Goal: Task Accomplishment & Management: Manage account settings

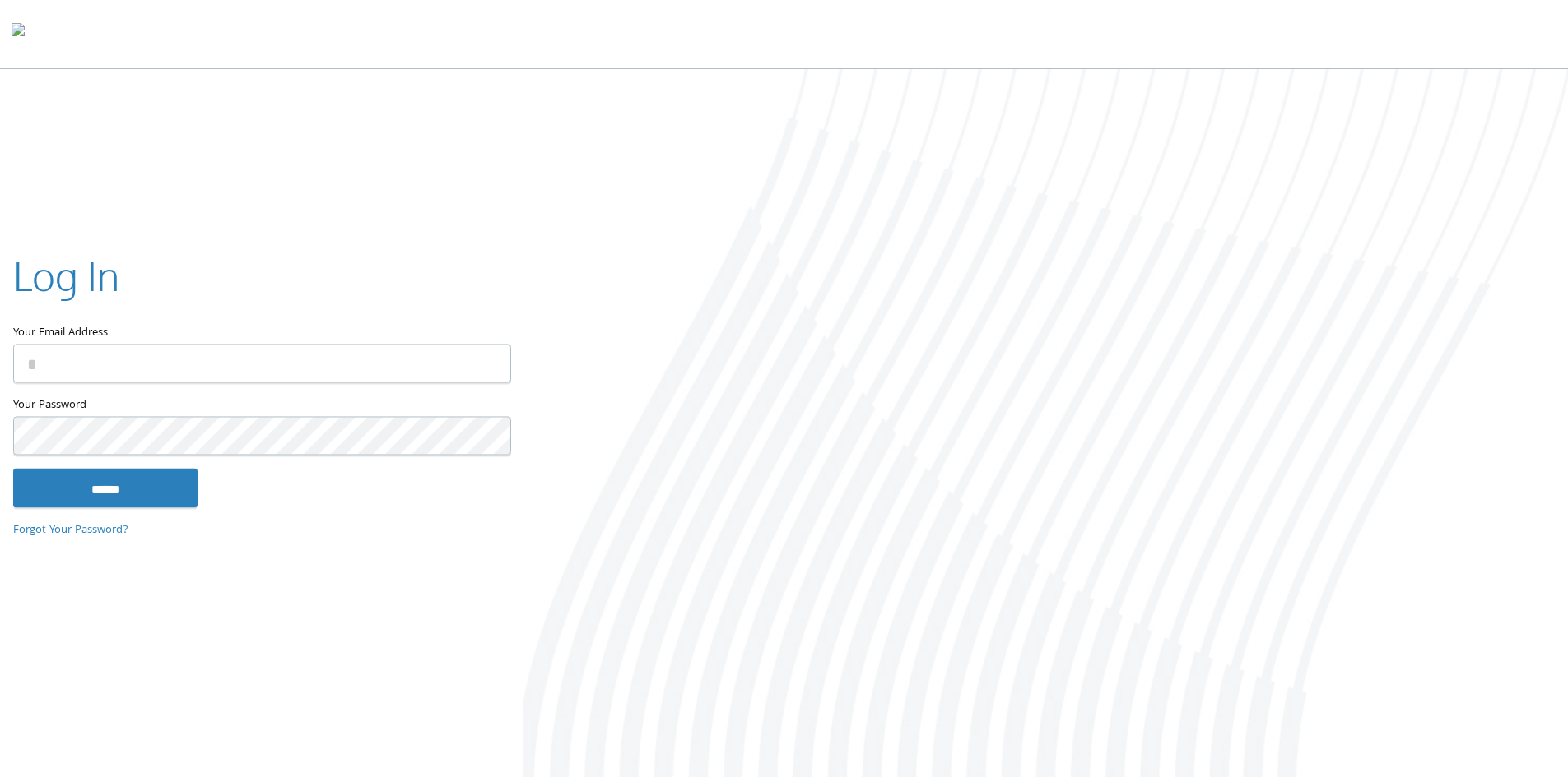
click at [196, 349] on input "Your Email Address" at bounding box center [262, 362] width 497 height 39
type input "**********"
click at [146, 488] on input "******" at bounding box center [105, 487] width 184 height 40
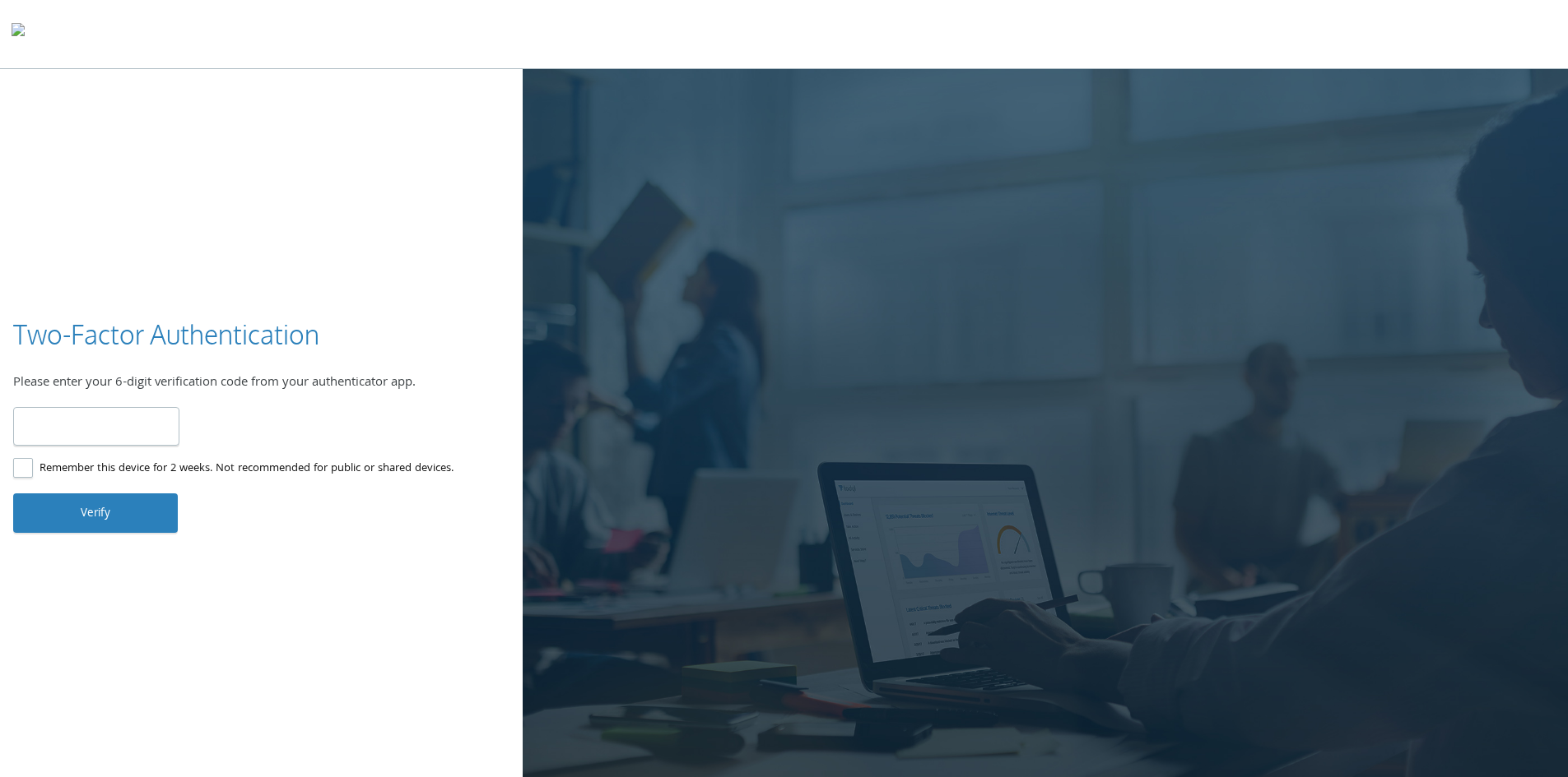
type input "******"
